Goal: Task Accomplishment & Management: Manage account settings

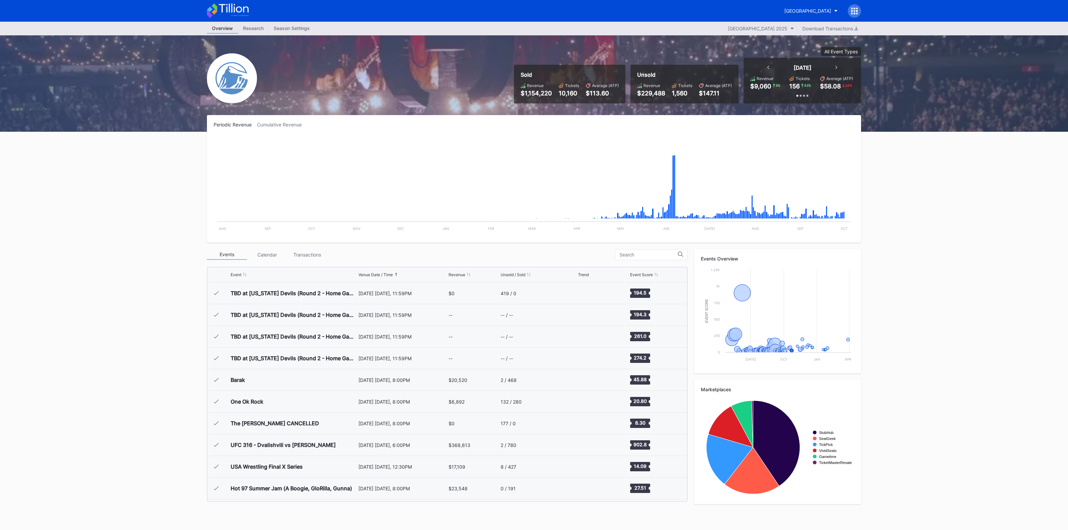
scroll to position [1128, 0]
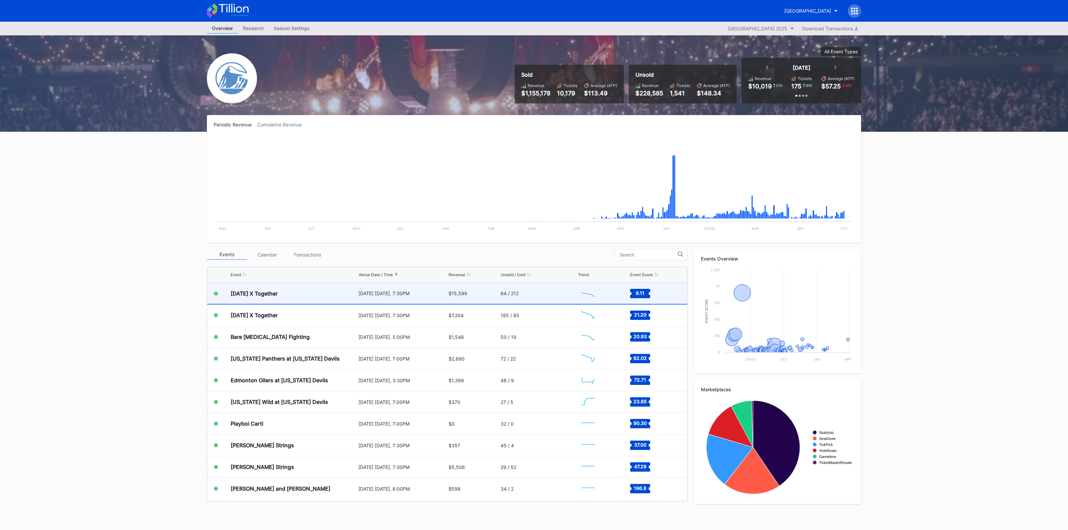
click at [363, 293] on div "[DATE] [DATE], 7:30PM" at bounding box center [403, 294] width 88 height 6
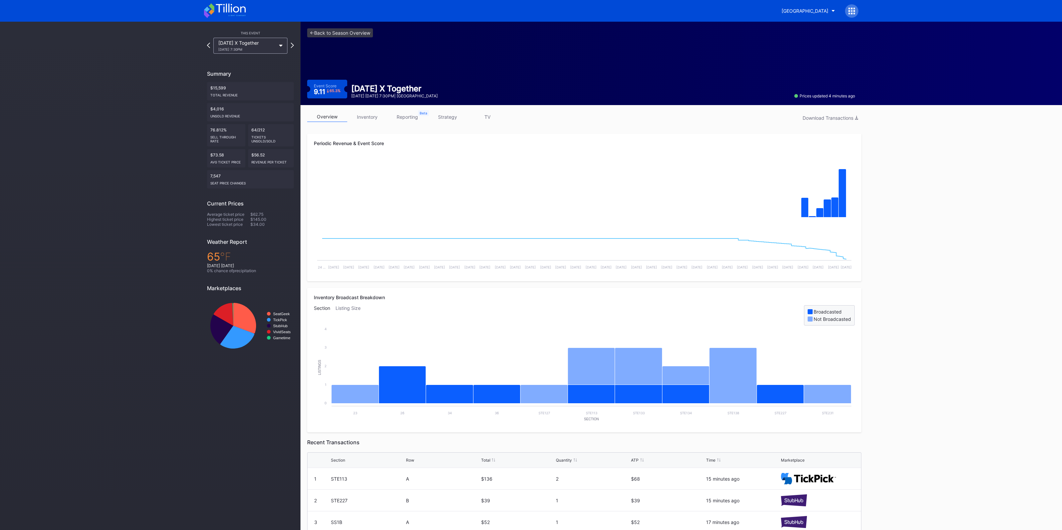
click at [448, 119] on link "strategy" at bounding box center [447, 117] width 40 height 10
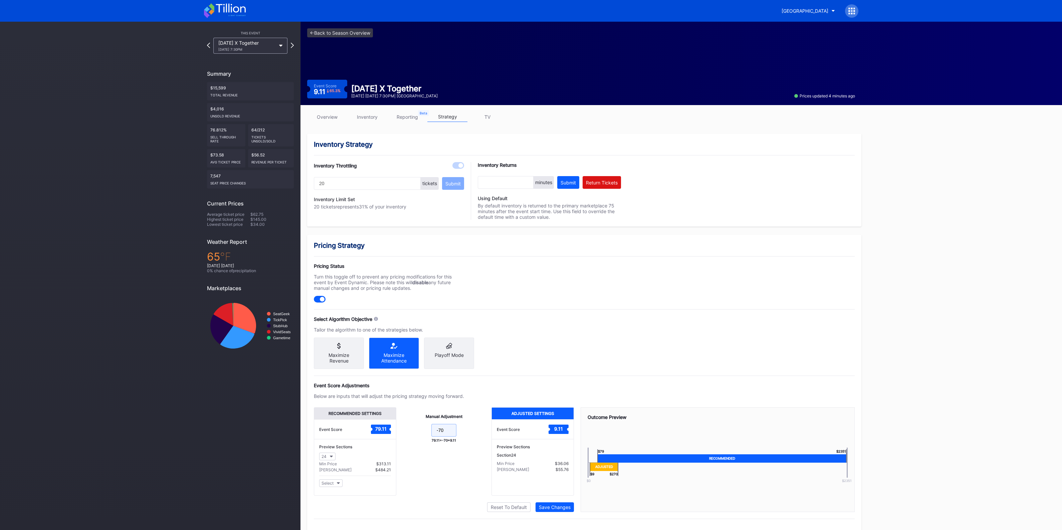
click at [452, 436] on input "-70" at bounding box center [443, 430] width 25 height 13
click at [346, 32] on link "<- Back to Season Overview" at bounding box center [340, 32] width 66 height 9
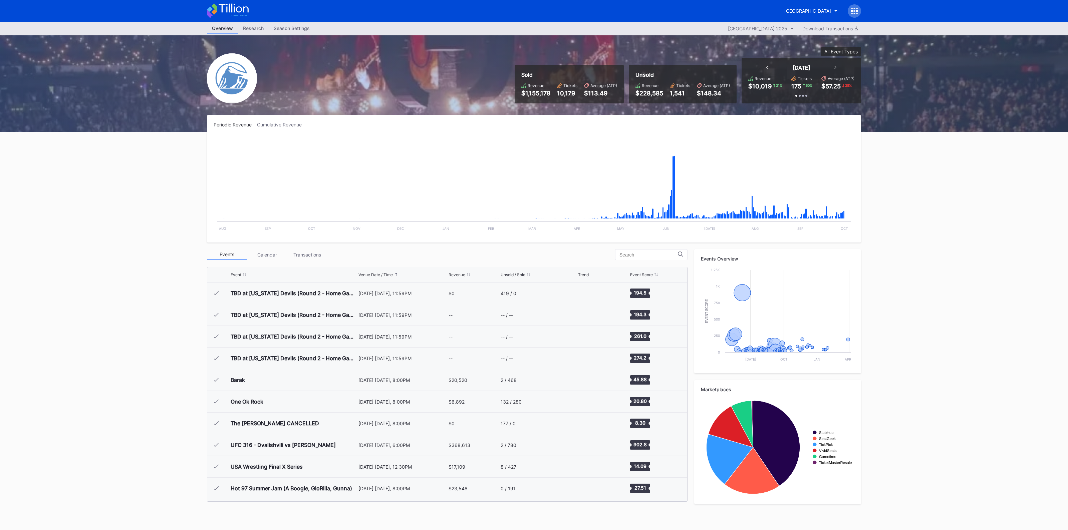
scroll to position [1128, 0]
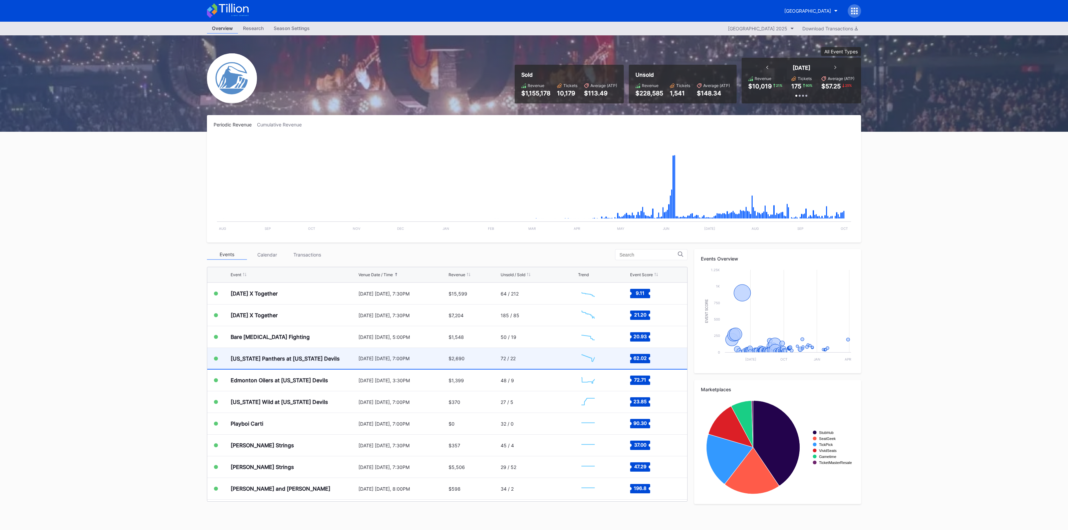
click at [489, 361] on div "$2,690" at bounding box center [474, 358] width 50 height 21
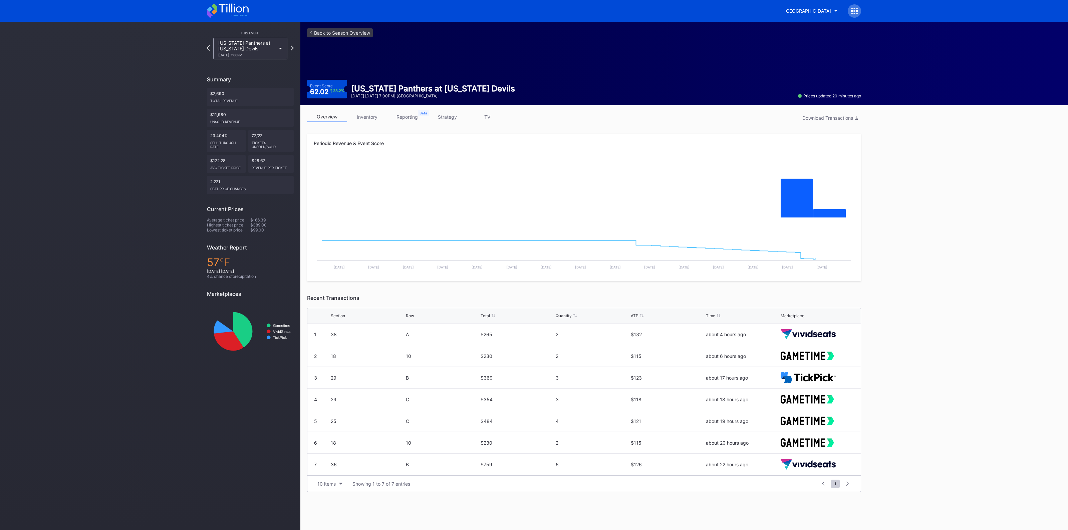
click at [441, 117] on link "strategy" at bounding box center [447, 117] width 40 height 10
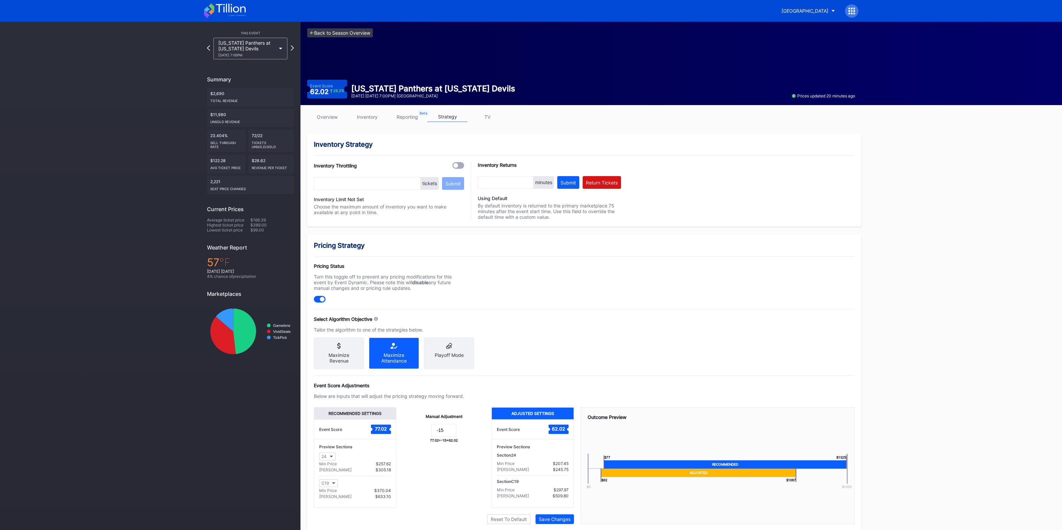
click at [334, 30] on link "<- Back to Season Overview" at bounding box center [340, 32] width 66 height 9
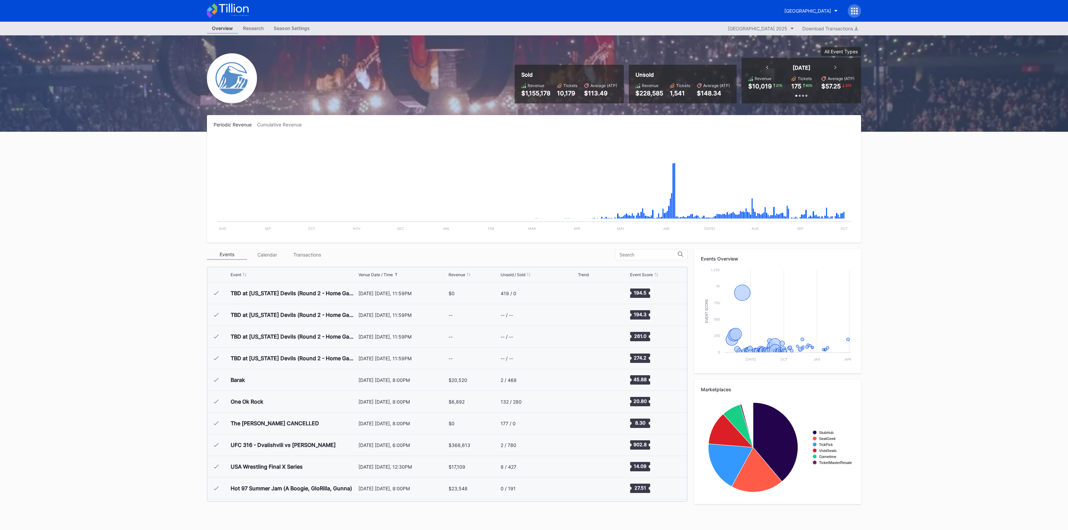
scroll to position [1128, 0]
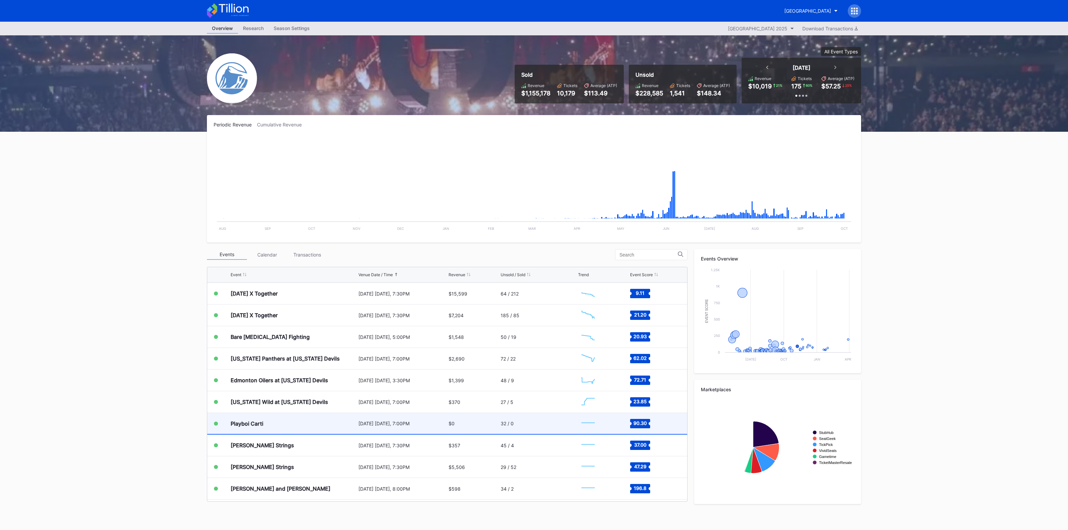
click at [354, 423] on div "Playboi Carti" at bounding box center [294, 423] width 126 height 21
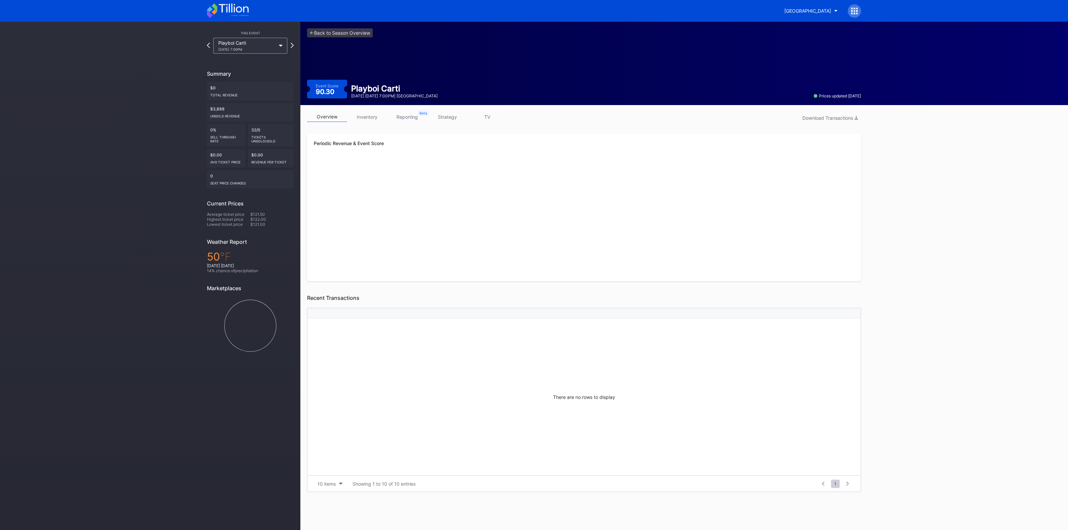
click at [441, 120] on link "strategy" at bounding box center [447, 117] width 40 height 10
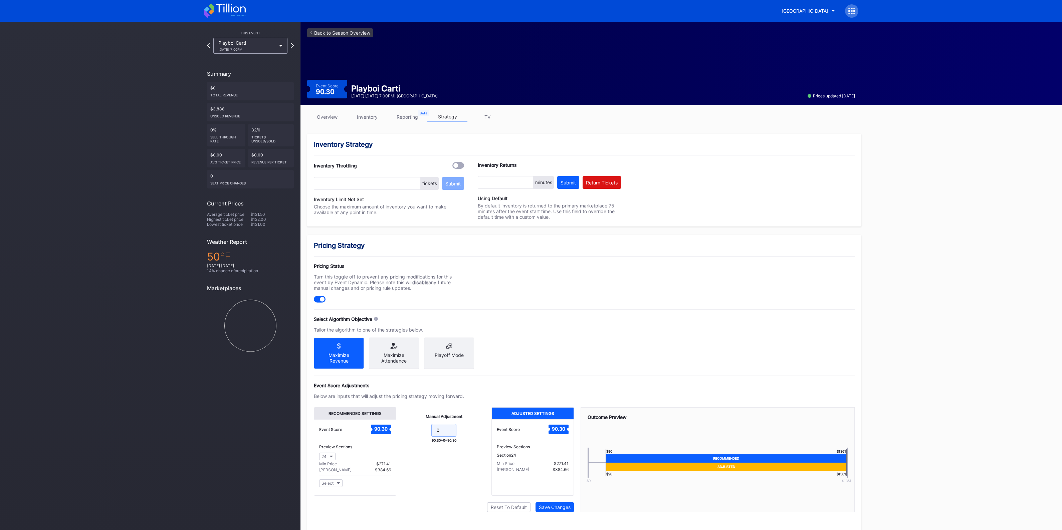
click at [451, 433] on input "0" at bounding box center [443, 430] width 25 height 13
type input "-20"
click at [544, 509] on div "Save Changes" at bounding box center [555, 508] width 32 height 6
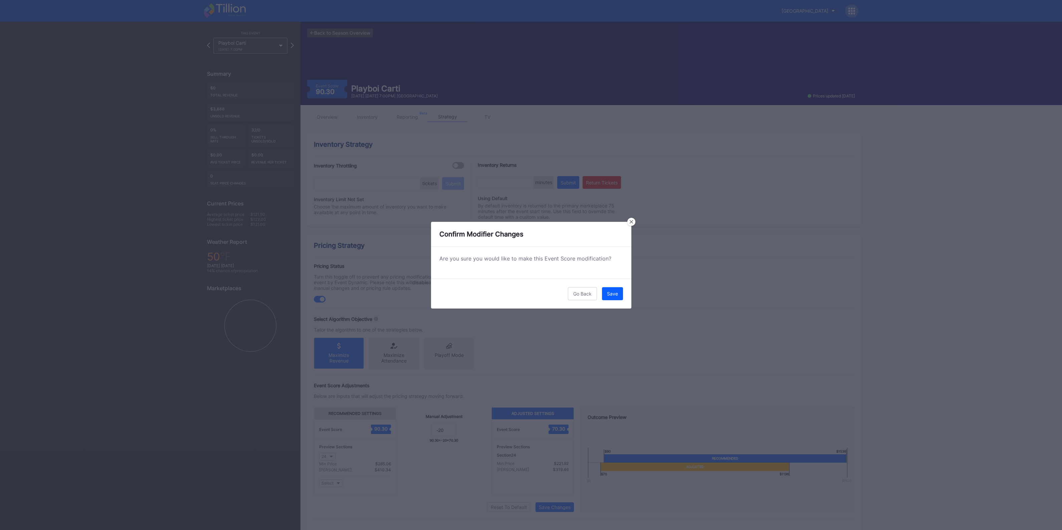
click at [618, 301] on div "Go Back Save" at bounding box center [531, 294] width 200 height 30
click at [618, 297] on button "Save" at bounding box center [612, 293] width 21 height 13
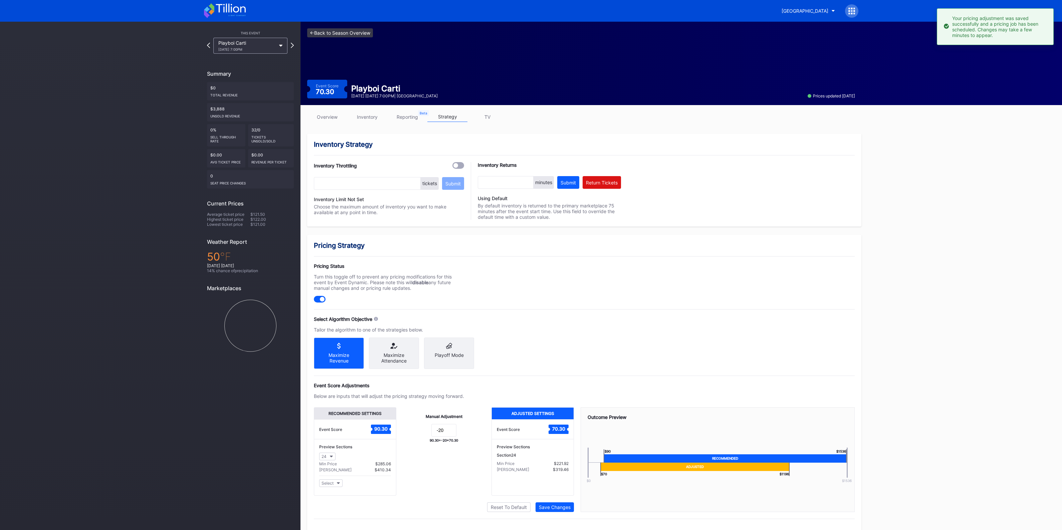
click at [342, 36] on link "<- Back to Season Overview" at bounding box center [340, 32] width 66 height 9
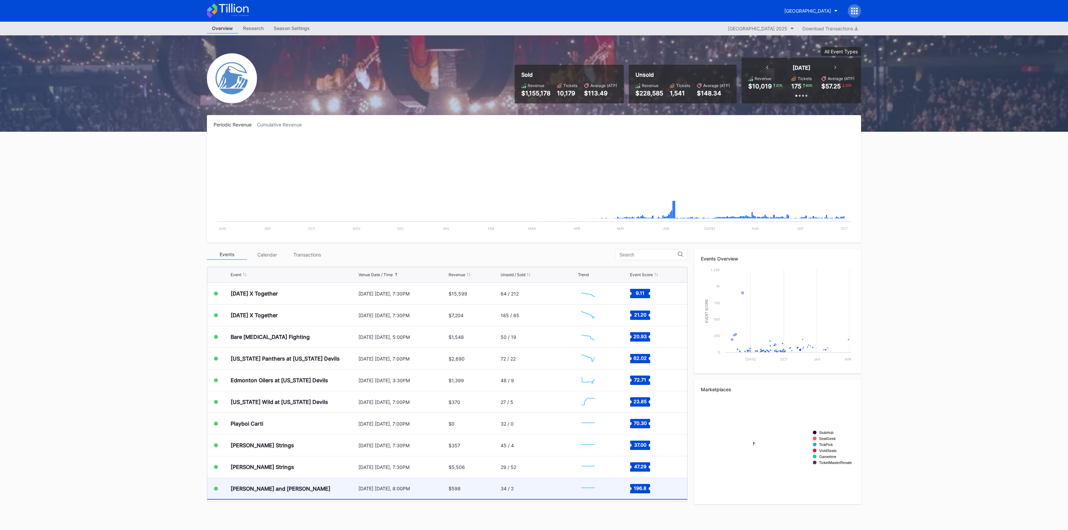
scroll to position [1170, 0]
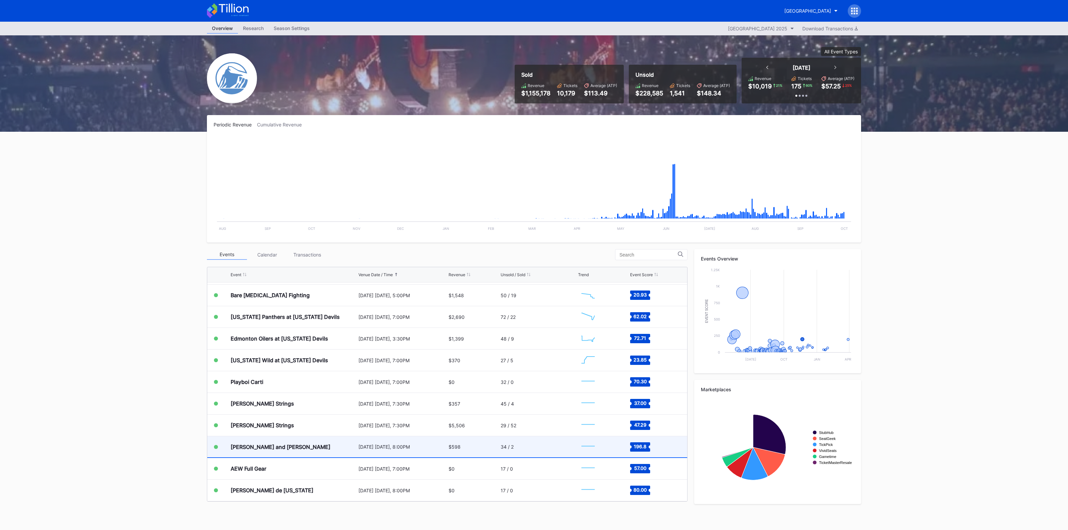
click at [326, 450] on div "[PERSON_NAME] and [PERSON_NAME]" at bounding box center [294, 447] width 126 height 21
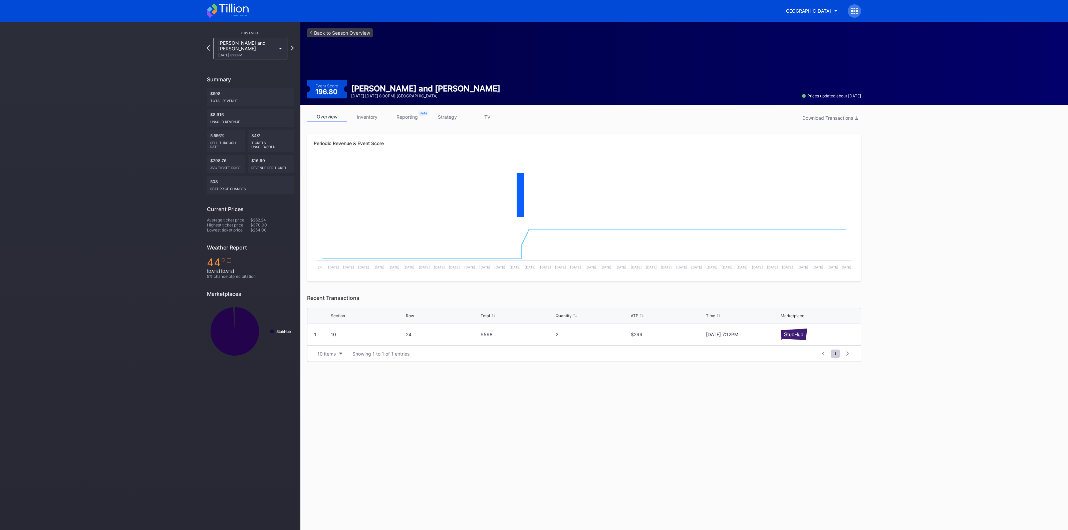
click at [452, 119] on link "strategy" at bounding box center [447, 117] width 40 height 10
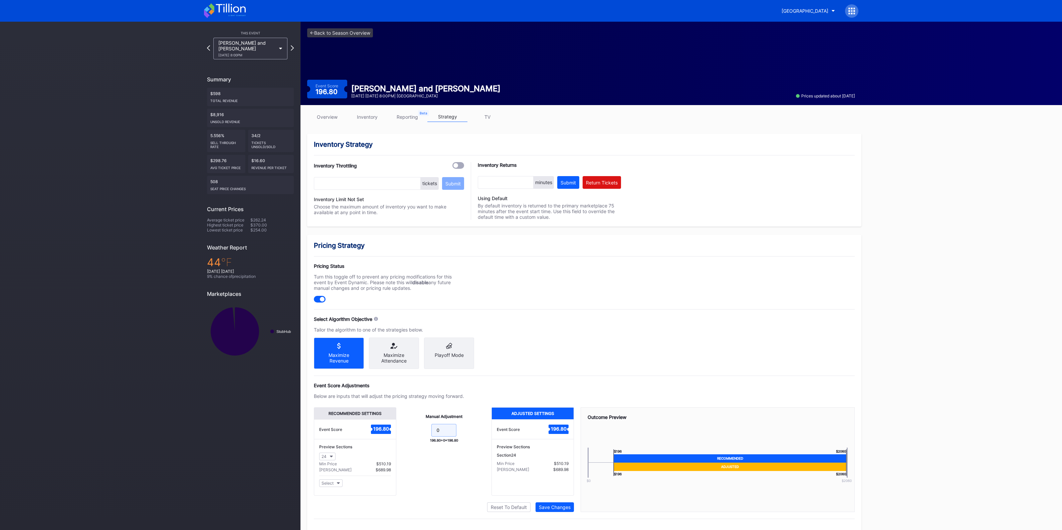
click at [445, 434] on input "0" at bounding box center [443, 430] width 25 height 13
type input "-20"
click at [557, 512] on button "Save Changes" at bounding box center [554, 508] width 38 height 10
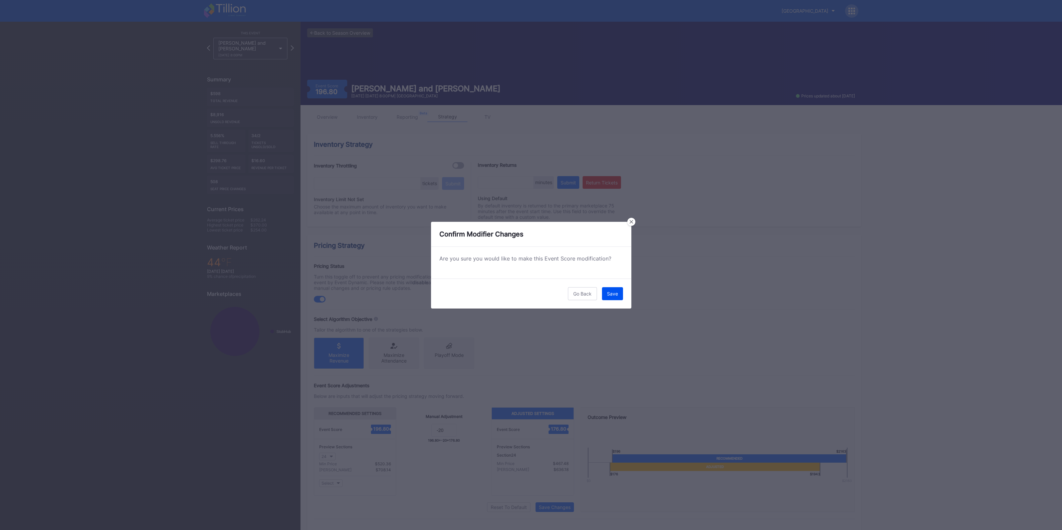
click at [618, 293] on button "Save" at bounding box center [612, 293] width 21 height 13
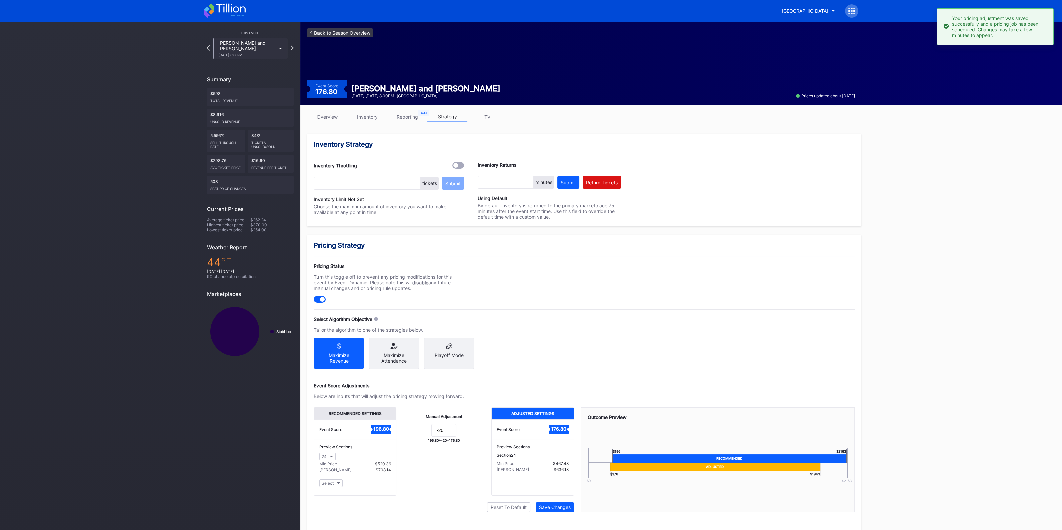
click at [359, 33] on link "<- Back to Season Overview" at bounding box center [340, 32] width 66 height 9
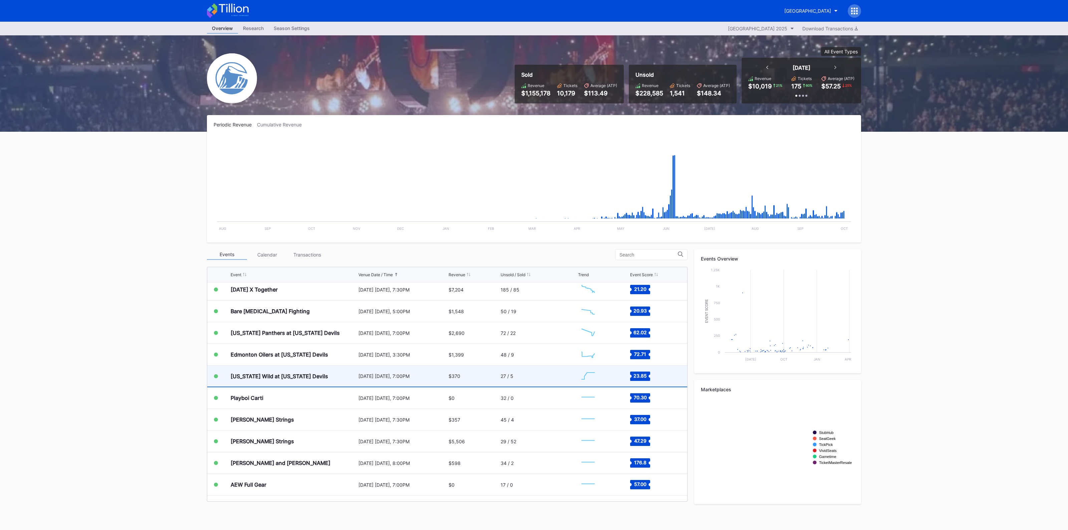
scroll to position [1128, 0]
